Goal: Check status: Check status

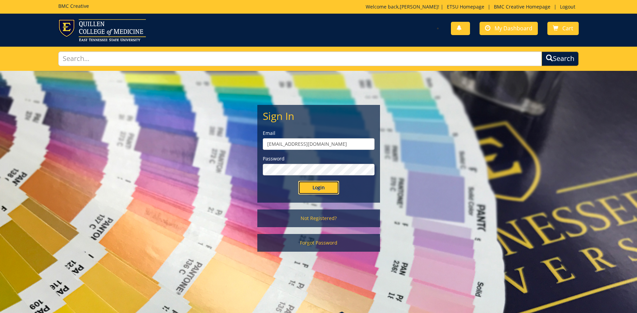
click at [323, 186] on input "Login" at bounding box center [318, 188] width 41 height 14
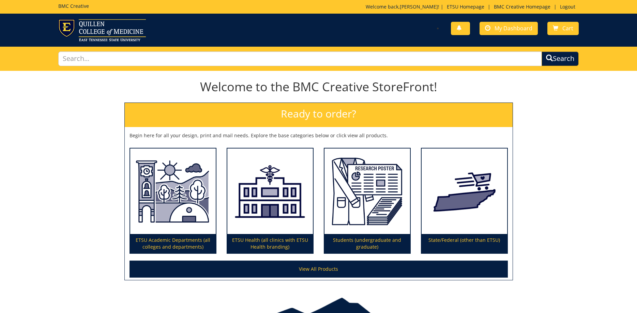
drag, startPoint x: 499, startPoint y: 39, endPoint x: 509, endPoint y: 29, distance: 14.0
click at [500, 38] on div "You have no new notifications My Dashboard Cart" at bounding box center [318, 30] width 637 height 22
click at [509, 29] on span "My Dashboard" at bounding box center [513, 28] width 38 height 7
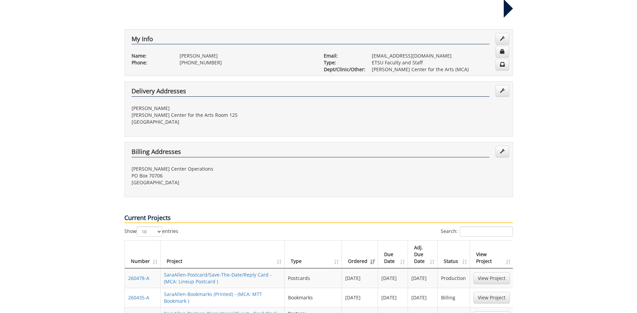
scroll to position [209, 0]
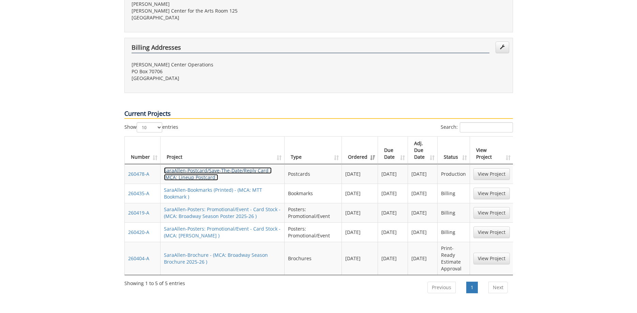
click at [246, 167] on link "SaraAllen-Postcard/Save-The-Date/Reply Card - (MCA: Lineup Postcard )" at bounding box center [218, 173] width 108 height 13
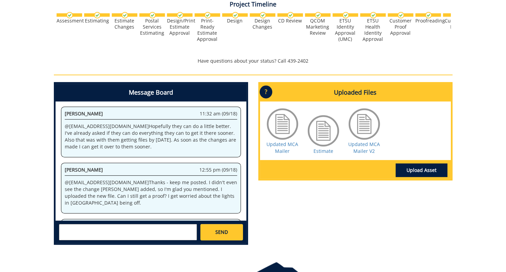
scroll to position [543, 0]
